Goal: Information Seeking & Learning: Learn about a topic

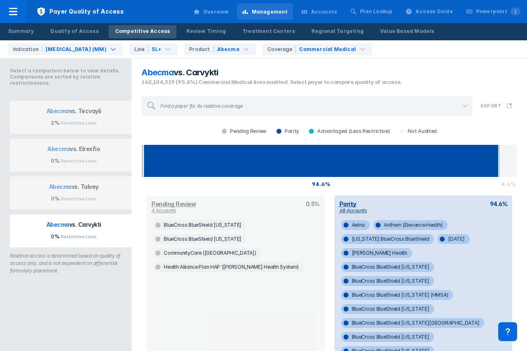
click at [20, 15] on div at bounding box center [13, 11] width 26 height 23
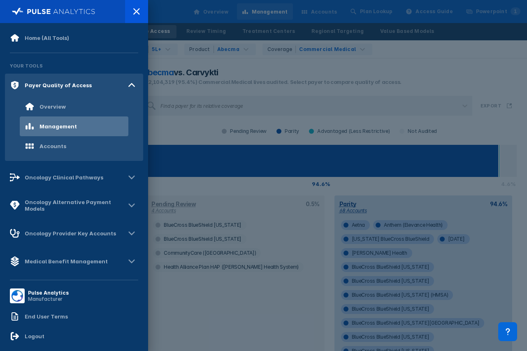
click at [277, 26] on div at bounding box center [263, 175] width 527 height 351
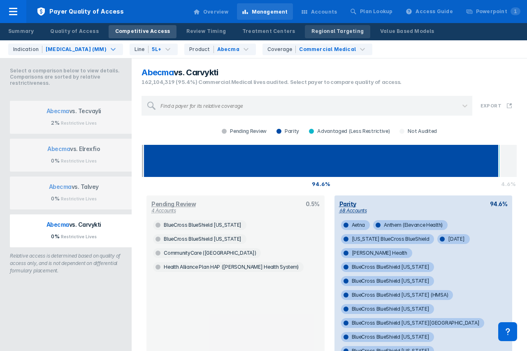
click at [312, 32] on div "Regional Targeting" at bounding box center [338, 31] width 52 height 7
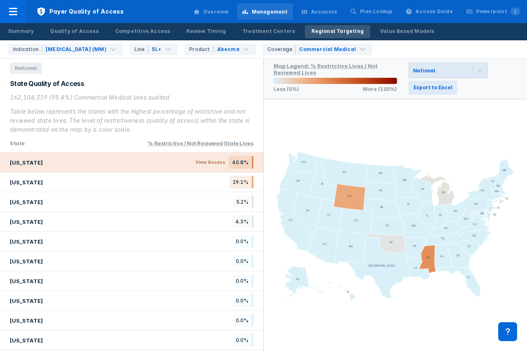
click at [119, 163] on div "[US_STATE] View Access 40.8%" at bounding box center [131, 163] width 263 height 20
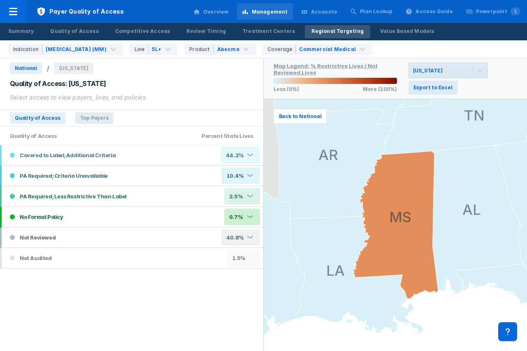
click at [99, 116] on span "Top Payers" at bounding box center [94, 118] width 38 height 12
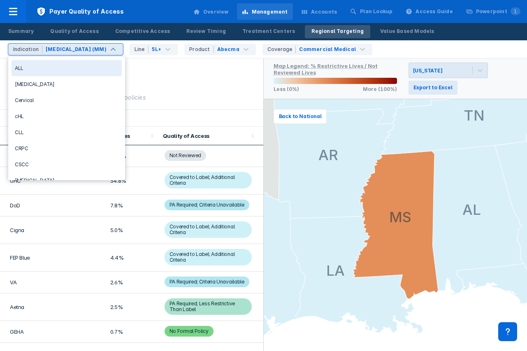
click at [105, 49] on div "[MEDICAL_DATA] (MM)" at bounding box center [76, 49] width 63 height 7
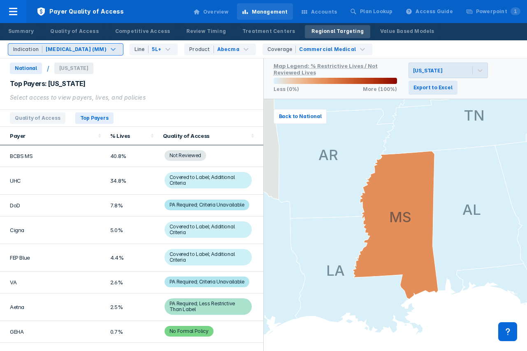
click at [105, 49] on div "[MEDICAL_DATA] (MM)" at bounding box center [76, 49] width 63 height 7
click at [302, 51] on div "Commercial Medical" at bounding box center [327, 49] width 57 height 7
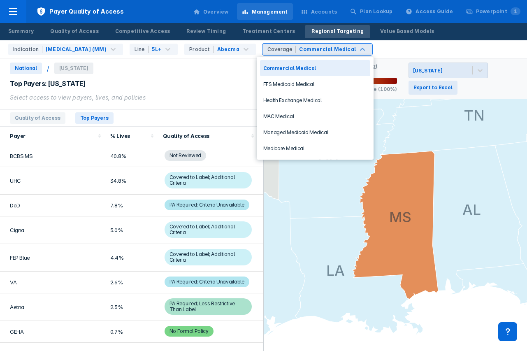
click at [302, 51] on div "Commercial Medical" at bounding box center [327, 49] width 57 height 7
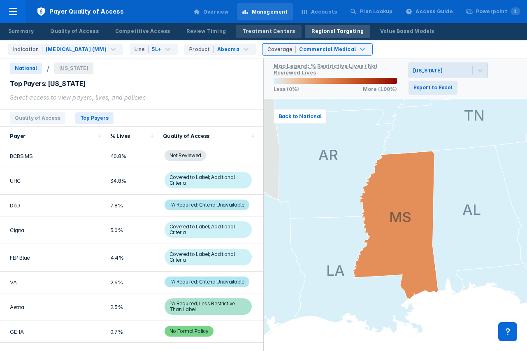
click at [245, 33] on div "Treatment Centers" at bounding box center [268, 31] width 53 height 7
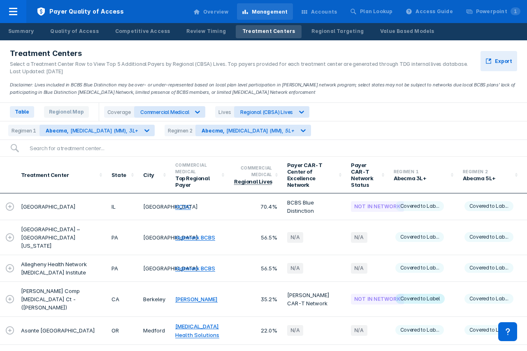
click at [9, 212] on td at bounding box center [8, 206] width 16 height 27
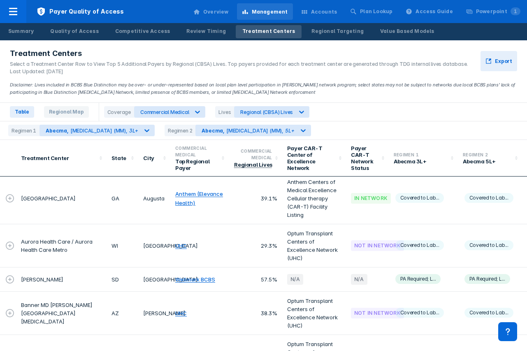
scroll to position [503, 0]
